Goal: Task Accomplishment & Management: Complete application form

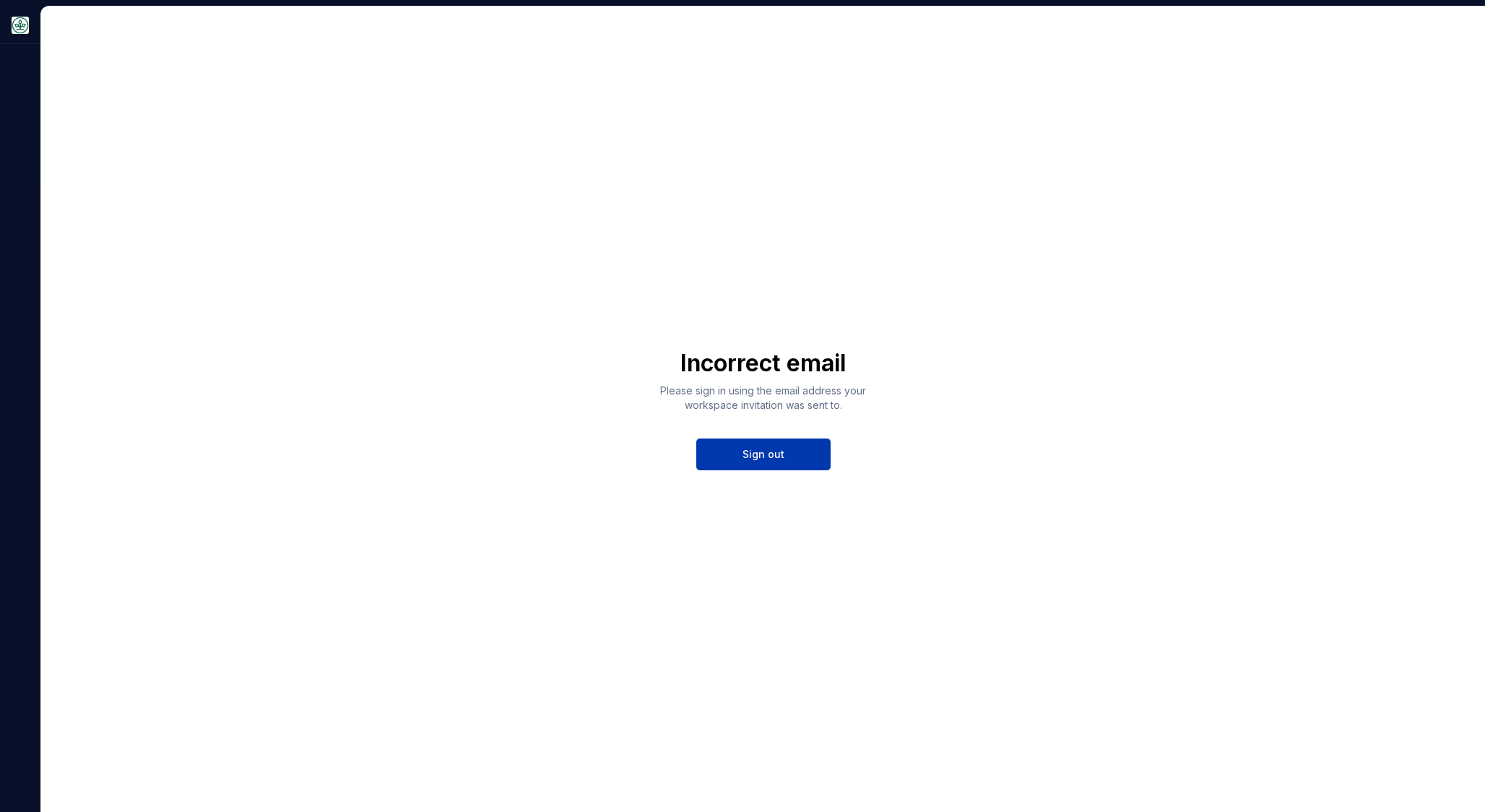
click at [746, 458] on span "Sign out" at bounding box center [763, 454] width 42 height 14
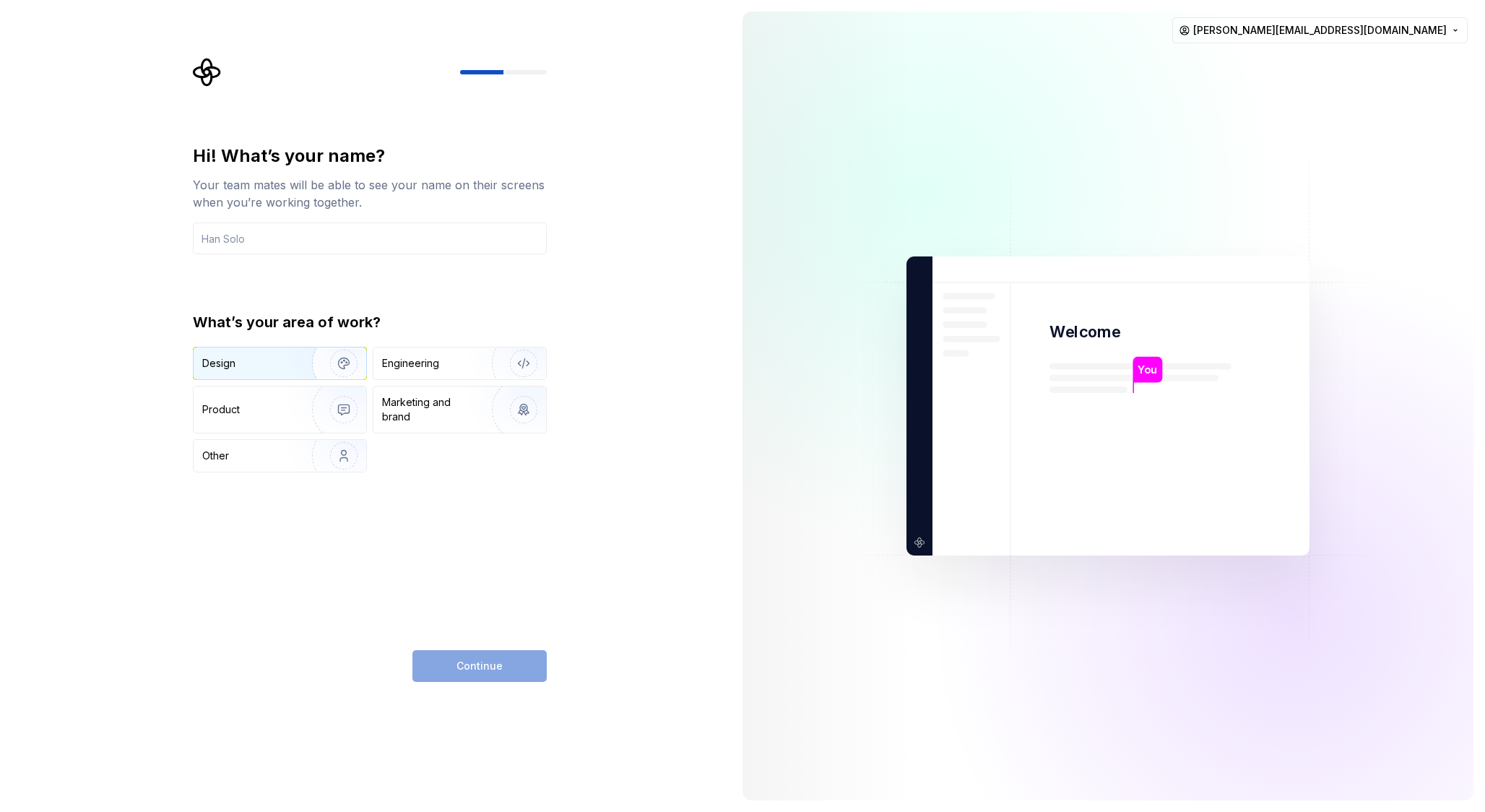
click at [250, 376] on div "Design" at bounding box center [280, 363] width 173 height 32
click at [504, 653] on div "Continue" at bounding box center [480, 665] width 135 height 32
click at [296, 236] on input "text" at bounding box center [369, 239] width 354 height 32
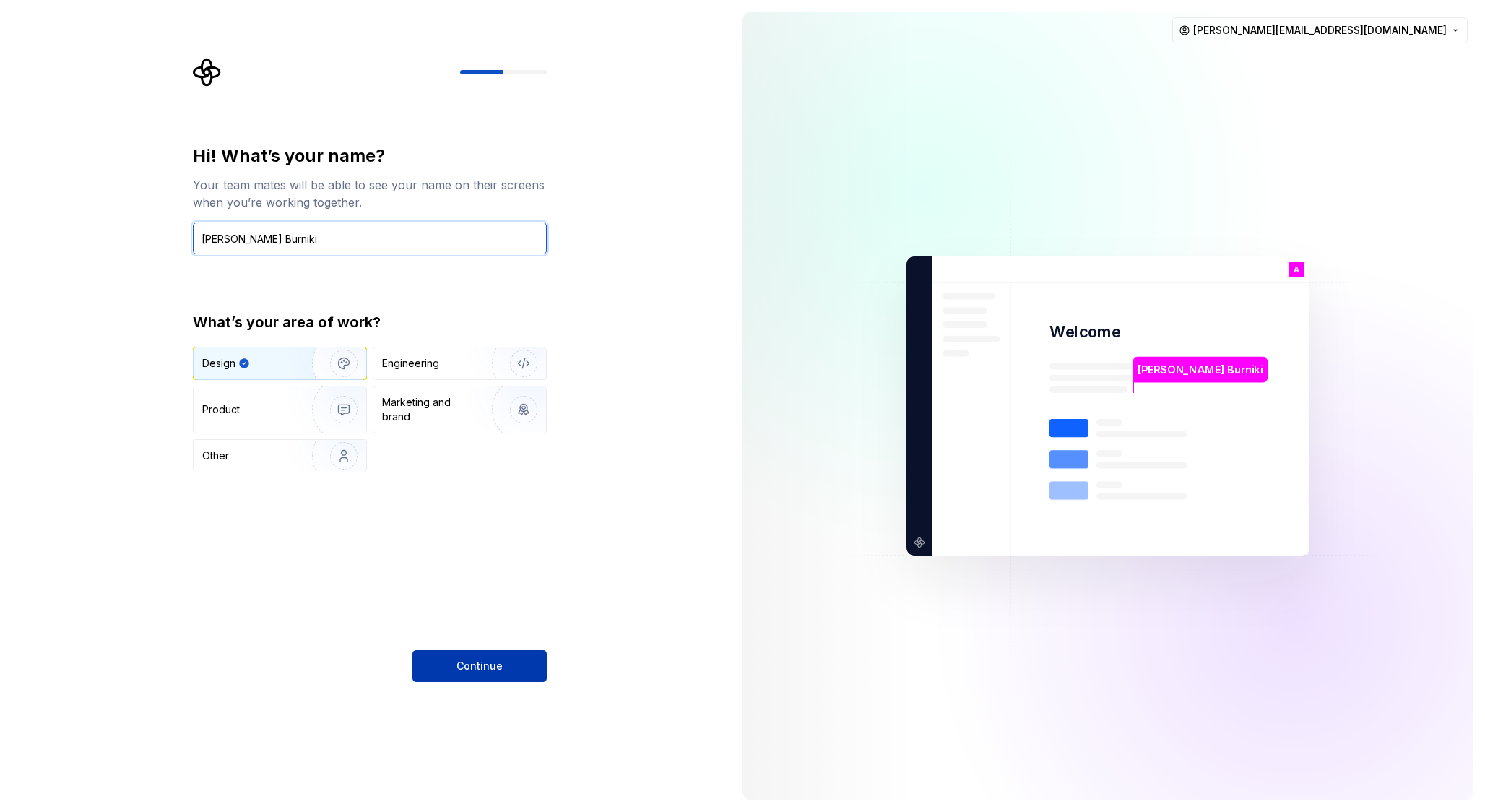
type input "Agim Burniki"
click at [447, 671] on button "Continue" at bounding box center [480, 665] width 135 height 32
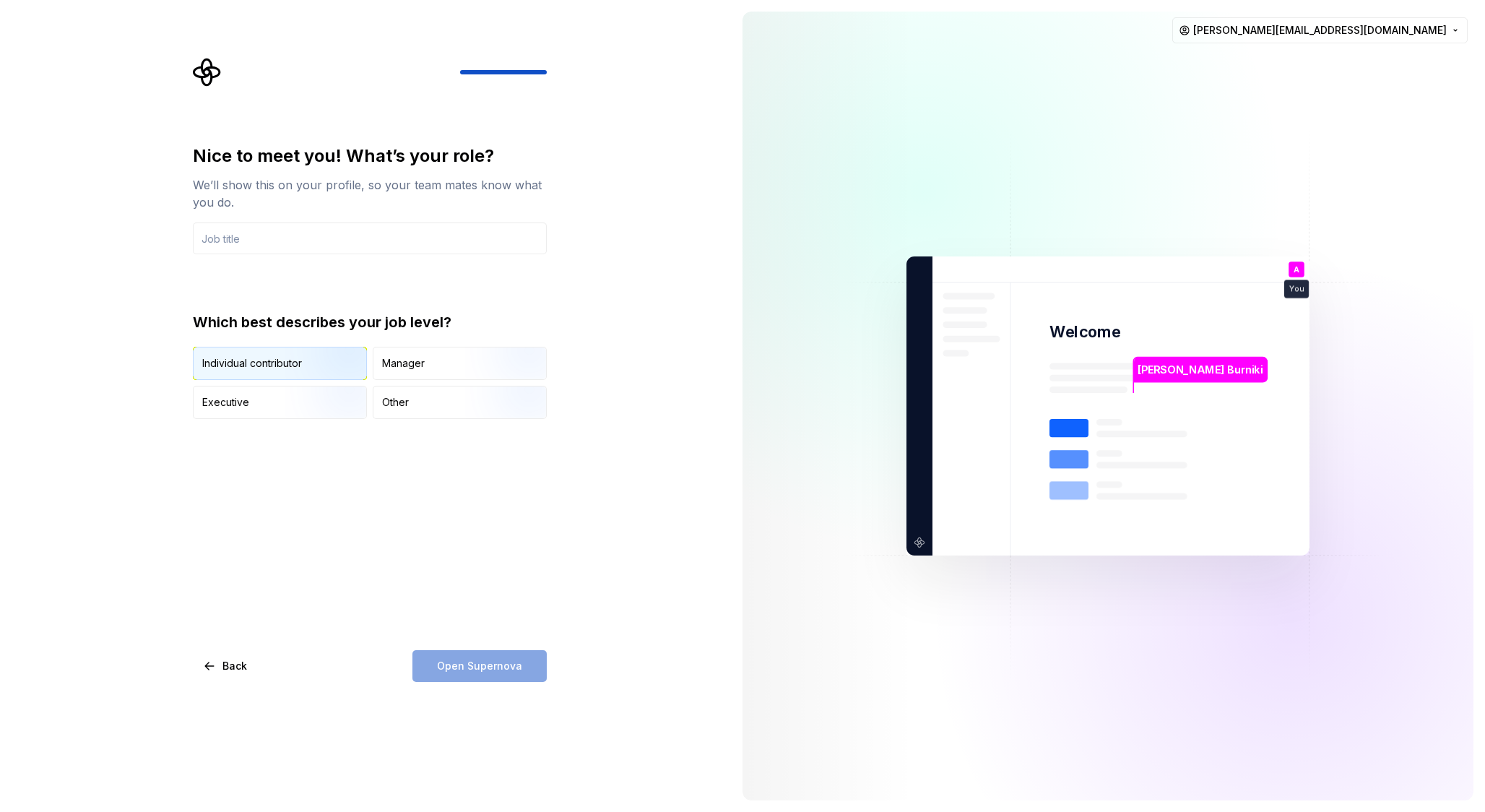
click at [351, 374] on img "button" at bounding box center [332, 381] width 93 height 96
click at [269, 222] on div "Nice to meet you! What’s your role? We’ll show this on your profile, so your te…" at bounding box center [369, 199] width 354 height 110
click at [269, 234] on input "text" at bounding box center [369, 239] width 354 height 32
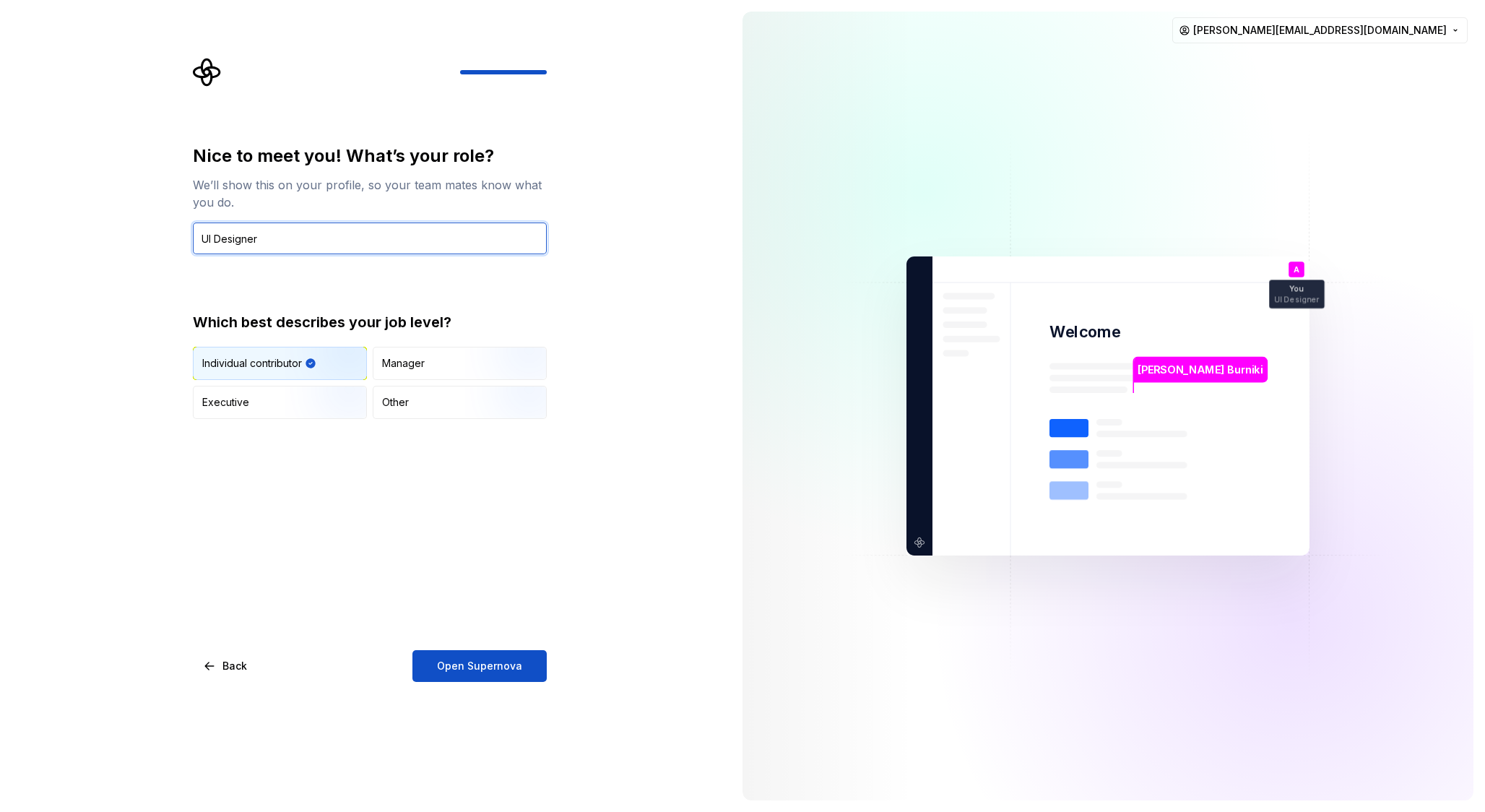
type input "UI Designer"
drag, startPoint x: 491, startPoint y: 624, endPoint x: 466, endPoint y: 624, distance: 25.0
click at [470, 624] on div "Nice to meet you! What’s your role? We’ll show this on your profile, so your te…" at bounding box center [369, 413] width 354 height 538
click at [336, 364] on img "button" at bounding box center [332, 381] width 93 height 96
click at [447, 410] on div "Other" at bounding box center [459, 402] width 173 height 32
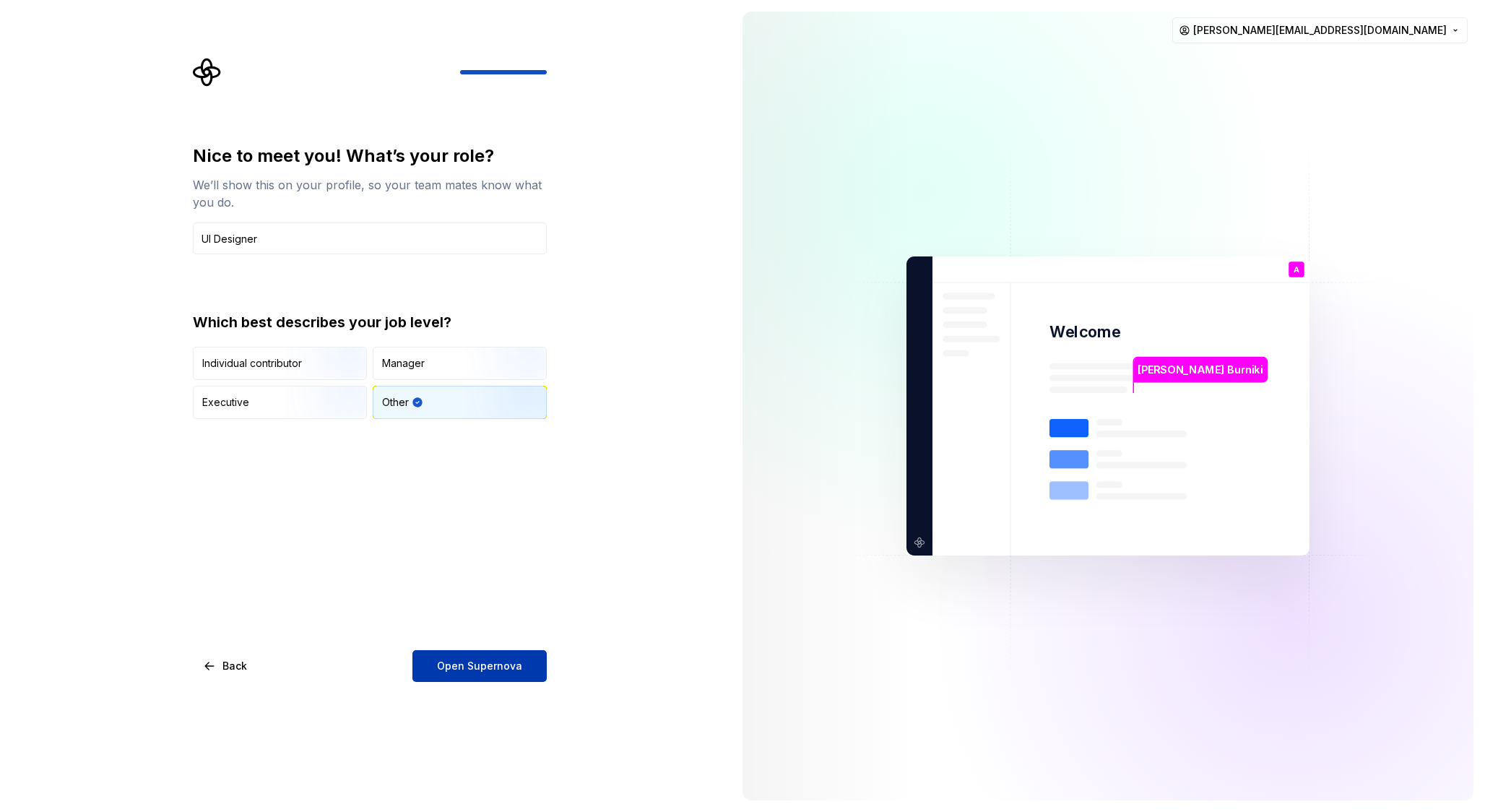
click at [481, 676] on button "Open Supernova" at bounding box center [480, 665] width 135 height 32
